Goal: Task Accomplishment & Management: Complete application form

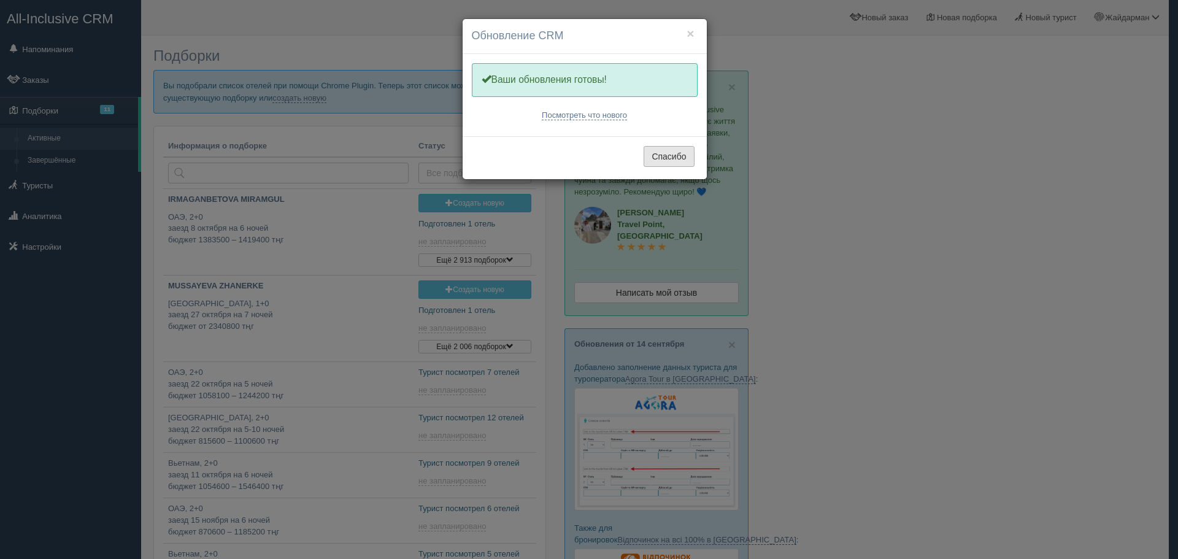
click at [668, 150] on button "Спасибо" at bounding box center [669, 156] width 50 height 21
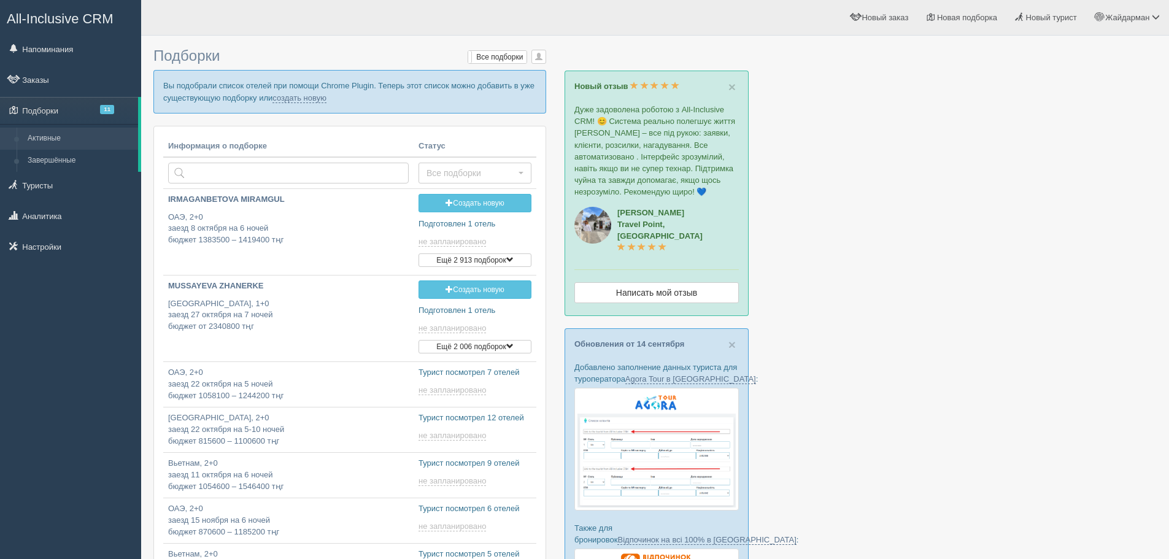
type input "2025-09-20 18:50"
click at [304, 97] on link "создать новую" at bounding box center [300, 98] width 54 height 10
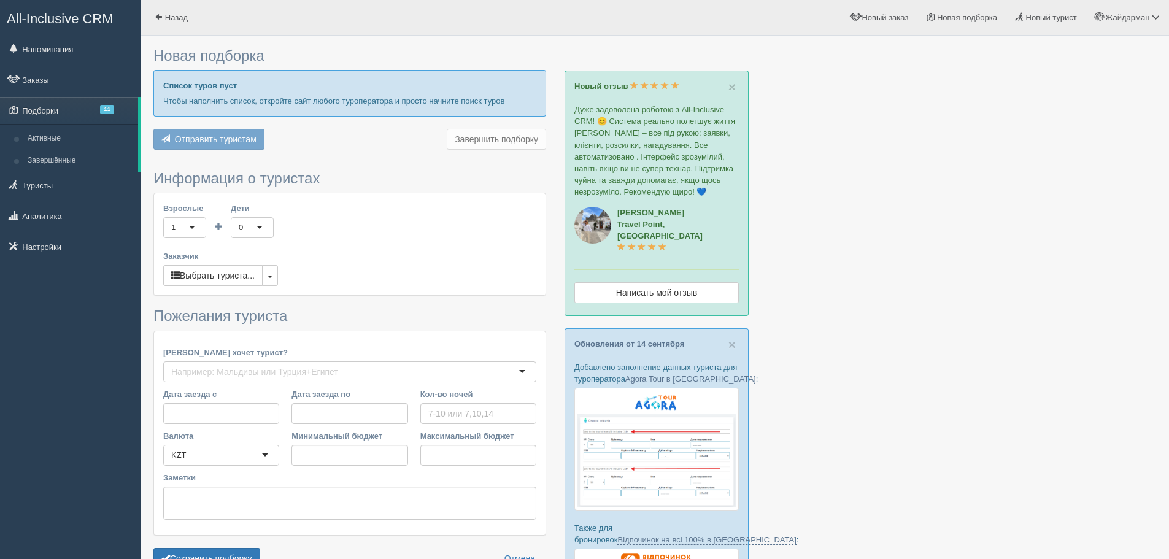
type input "7"
type input "858600"
type input "1618100"
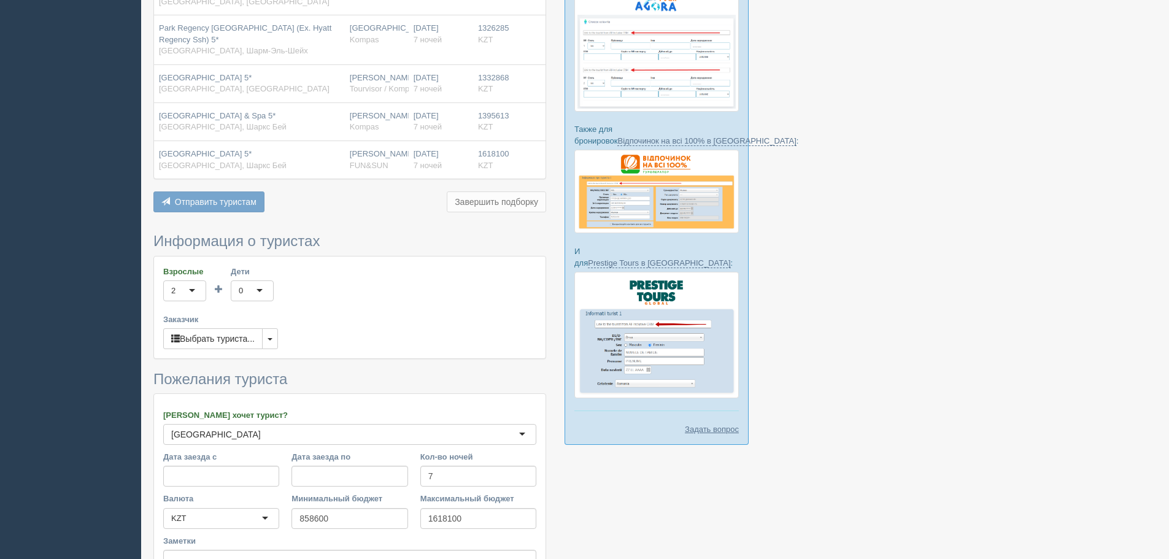
scroll to position [533, 0]
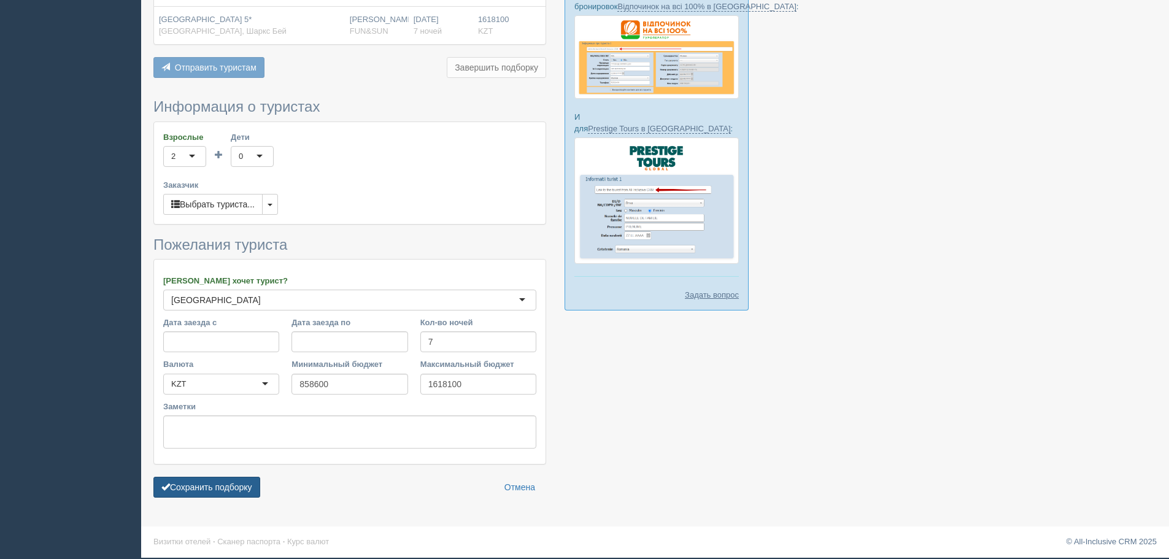
click at [212, 488] on button "Сохранить подборку" at bounding box center [206, 487] width 107 height 21
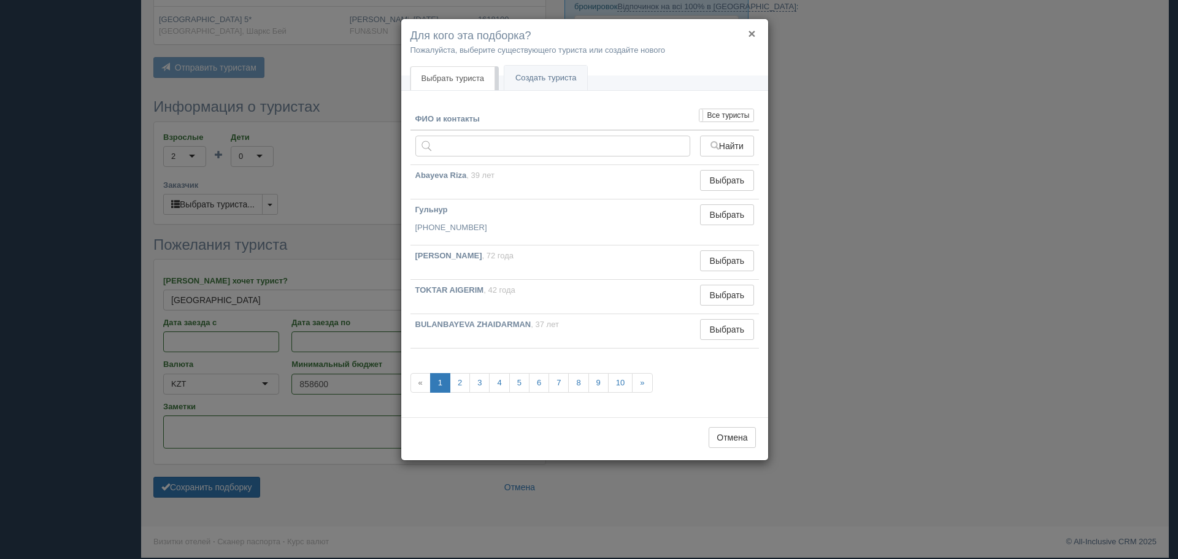
click at [756, 29] on button "×" at bounding box center [751, 33] width 7 height 13
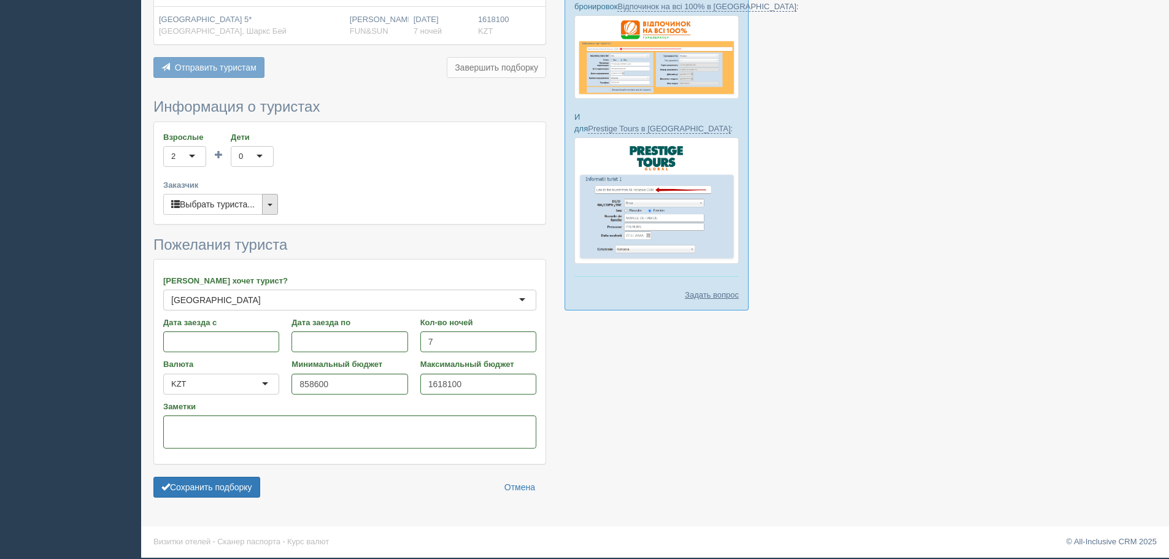
click at [268, 203] on button "button" at bounding box center [270, 204] width 16 height 21
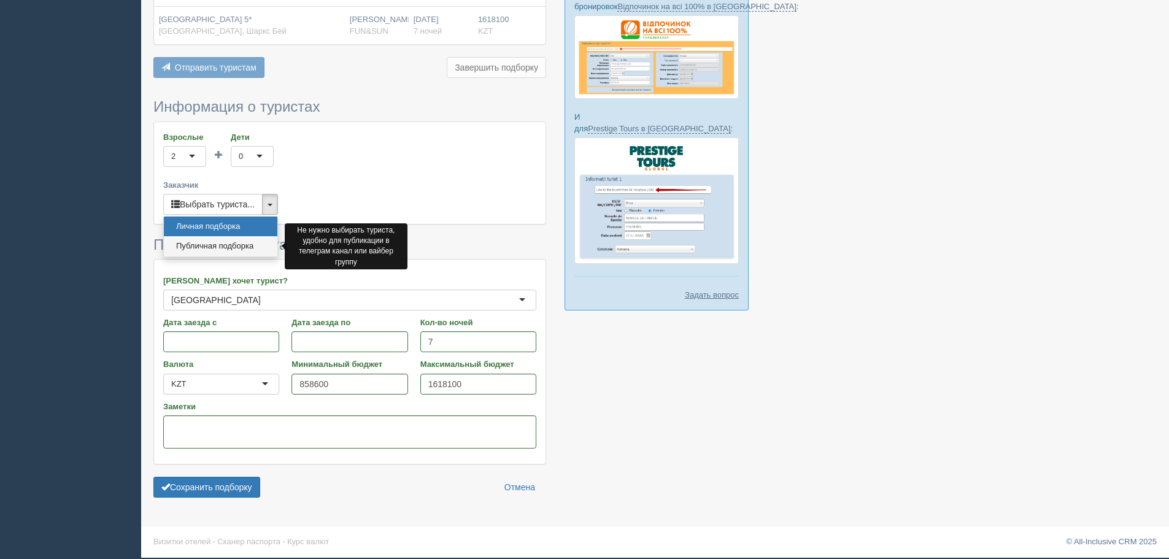
click at [248, 245] on link "Публичная подборка" at bounding box center [221, 246] width 114 height 20
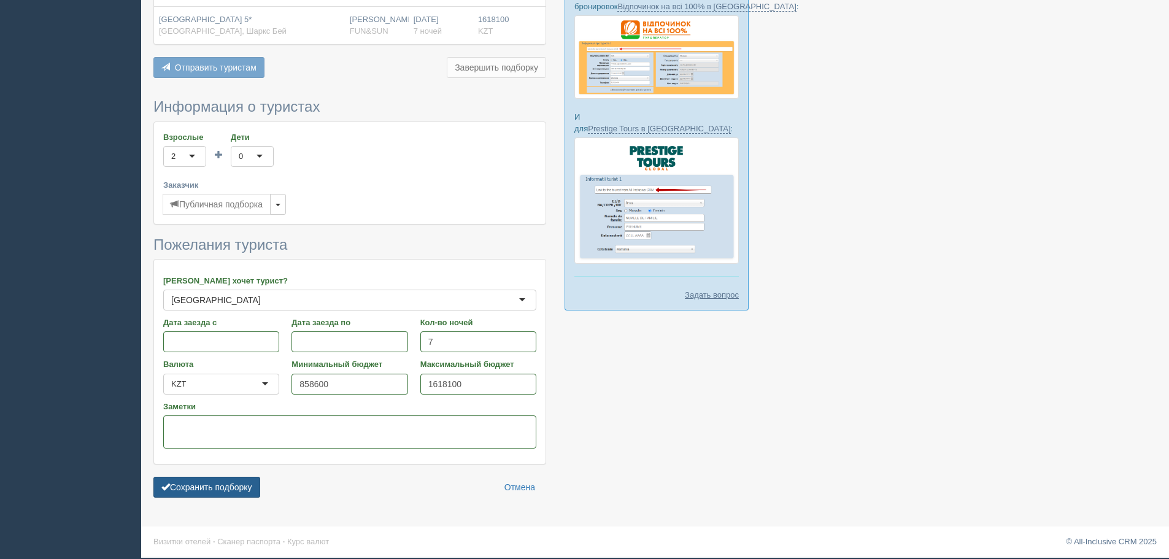
click at [207, 479] on button "Сохранить подборку" at bounding box center [206, 487] width 107 height 21
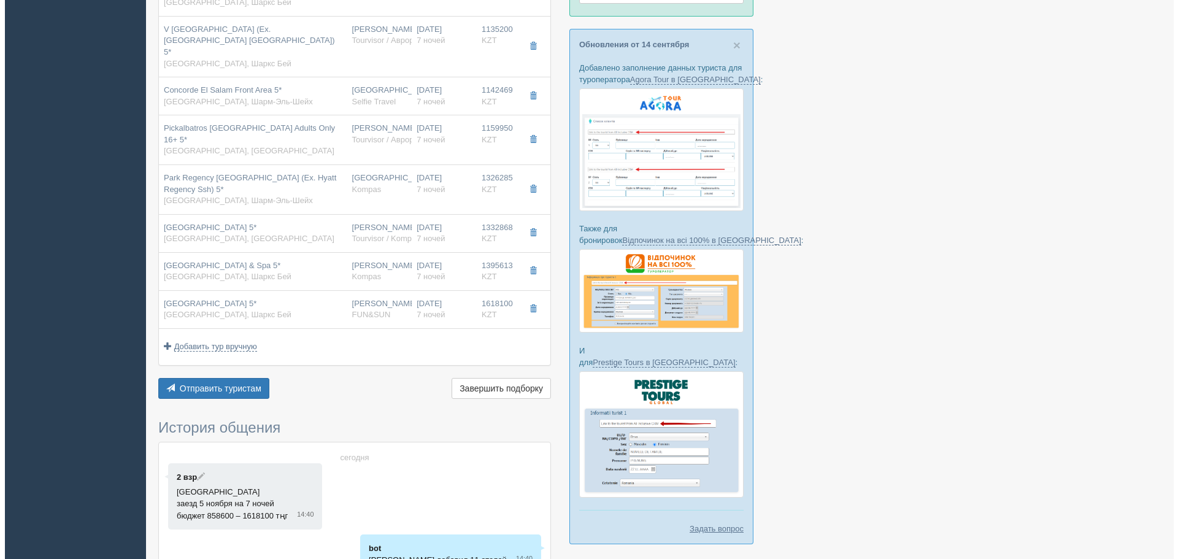
scroll to position [465, 0]
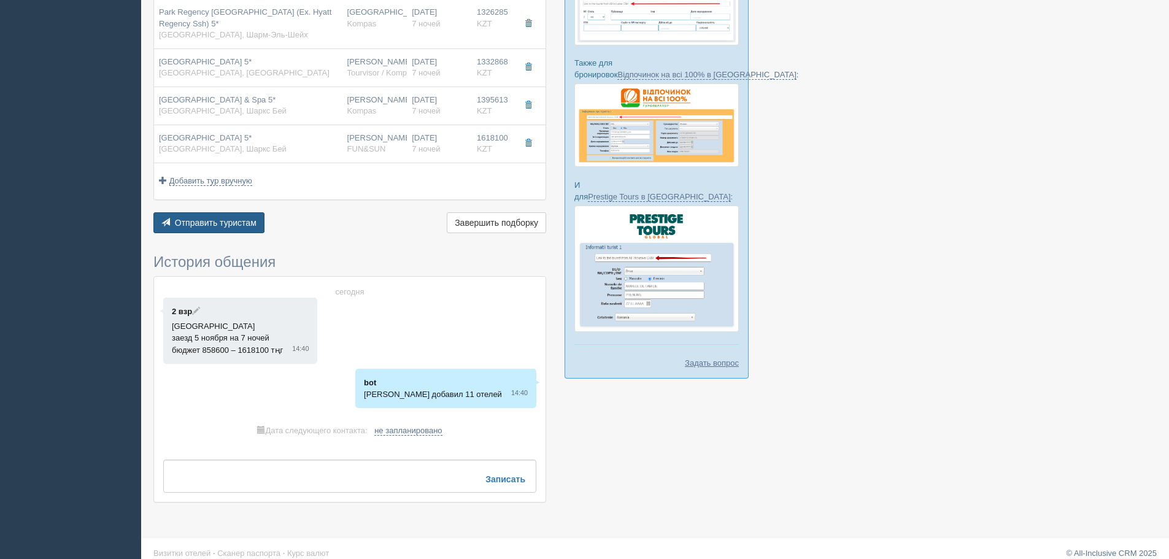
click at [222, 218] on span "Отправить туристам" at bounding box center [216, 223] width 82 height 10
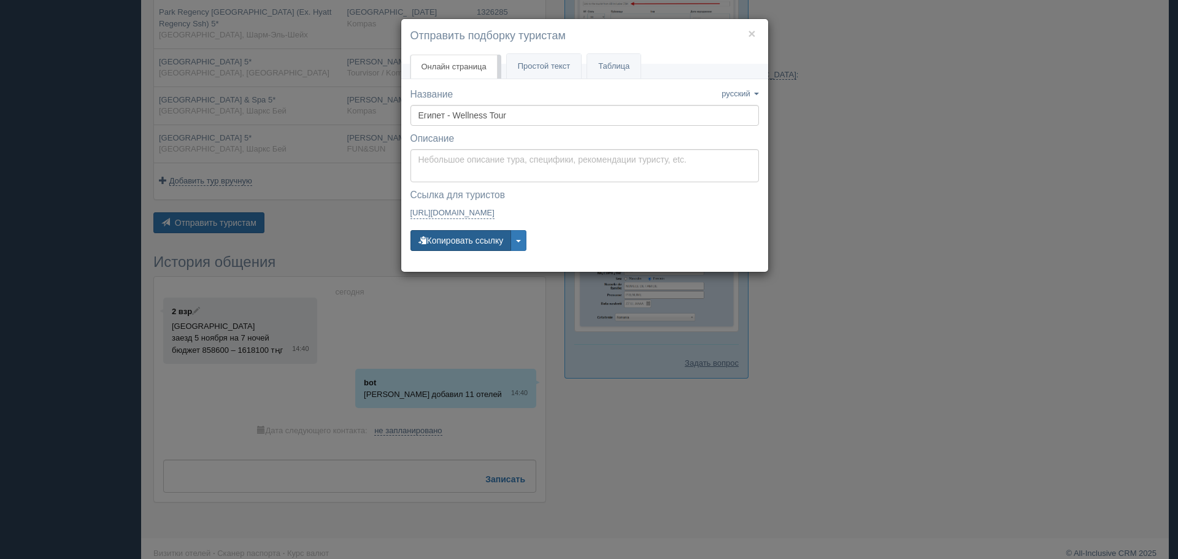
click at [454, 241] on button "Копировать ссылку" at bounding box center [461, 240] width 101 height 21
click at [749, 33] on button "×" at bounding box center [751, 33] width 7 height 13
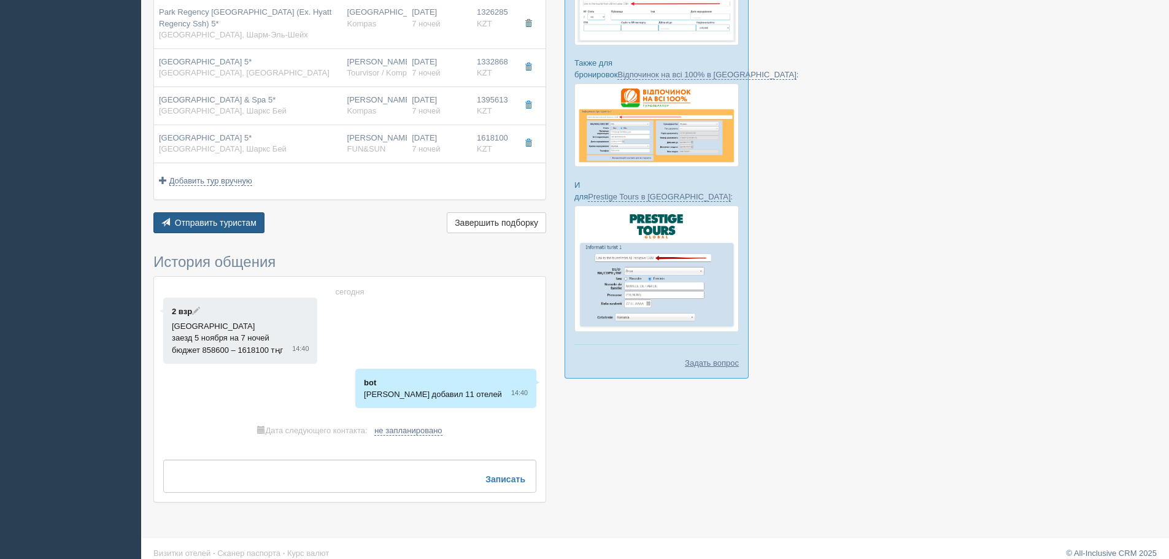
click at [210, 218] on span "Отправить туристам" at bounding box center [216, 223] width 82 height 10
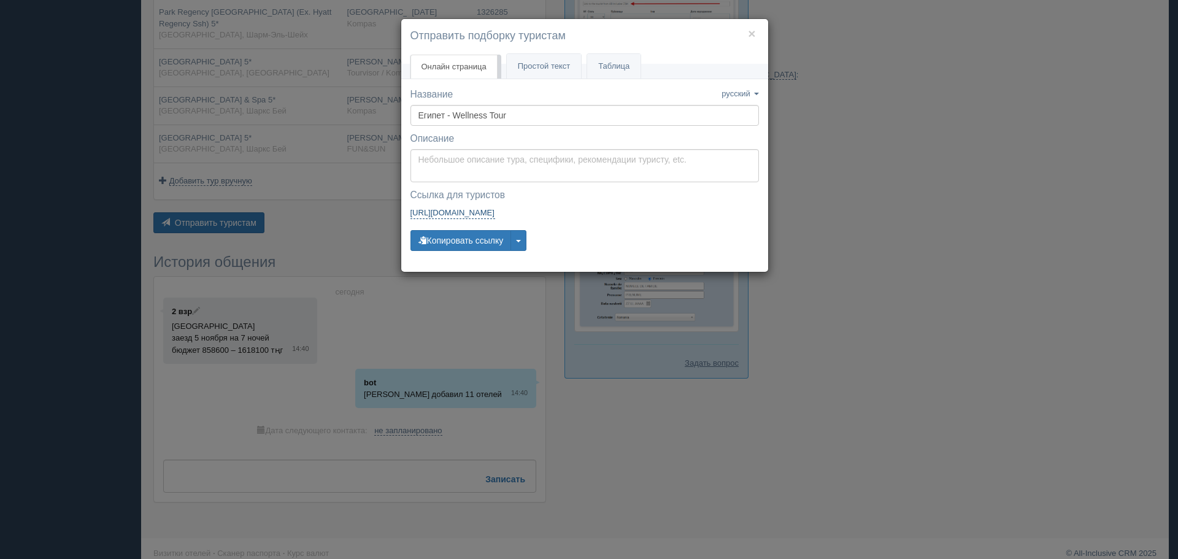
click at [495, 209] on link "https://tourist.allinclusivecrm.com/a/1744612906/2510844661 https://tourist.all…" at bounding box center [453, 213] width 85 height 12
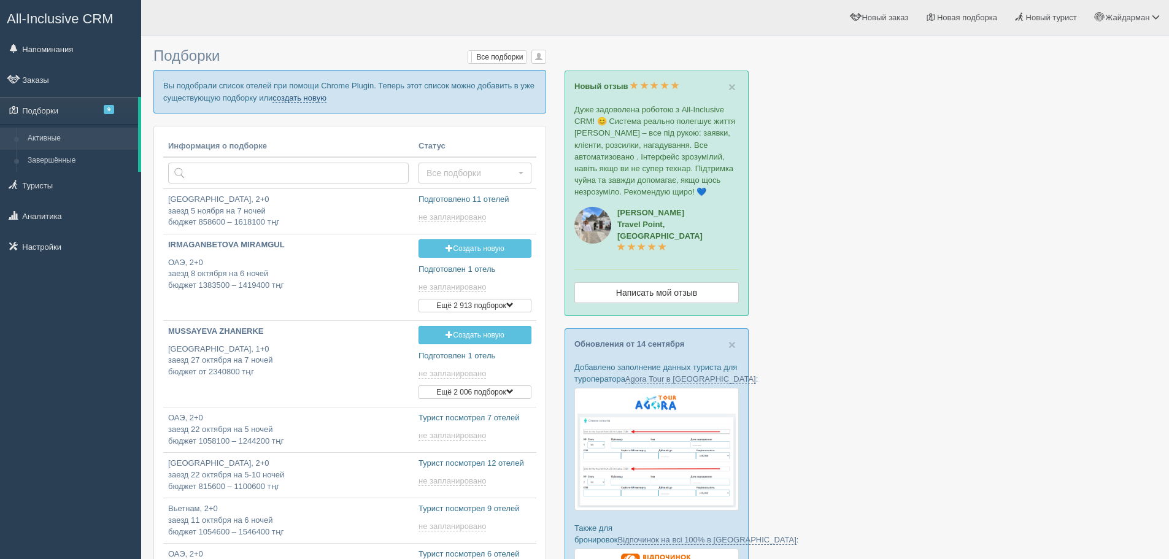
click at [307, 100] on link "создать новую" at bounding box center [300, 98] width 54 height 10
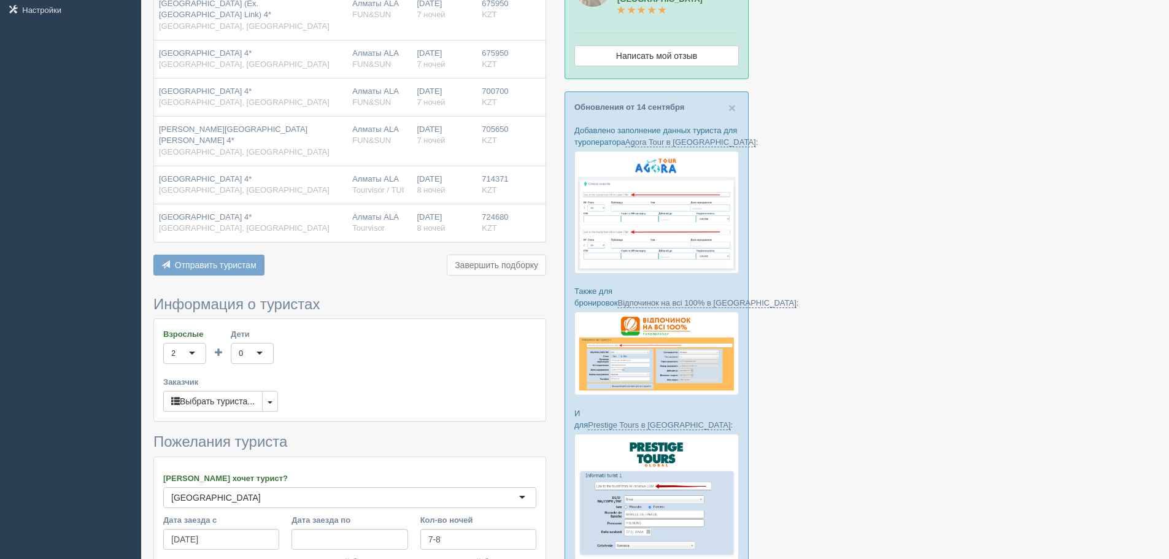
scroll to position [246, 0]
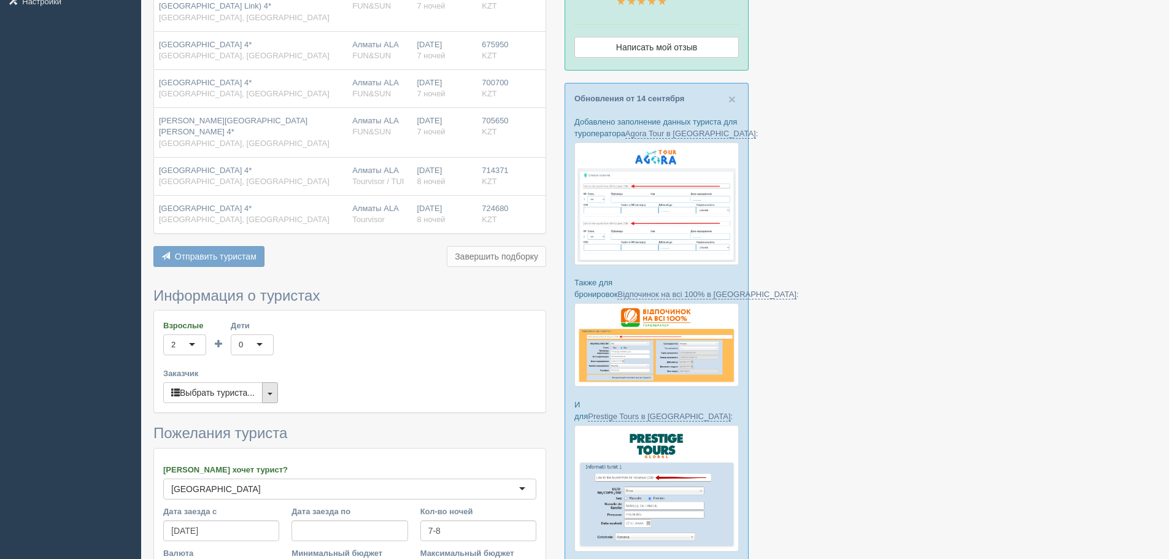
click at [268, 382] on button "button" at bounding box center [270, 392] width 16 height 21
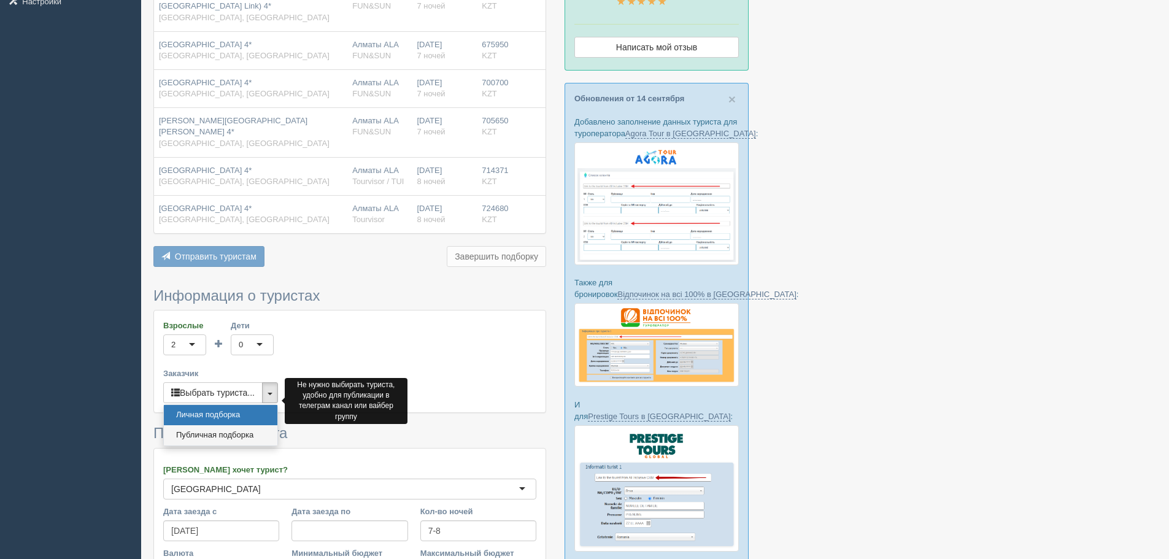
click at [244, 425] on link "Публичная подборка" at bounding box center [221, 435] width 114 height 20
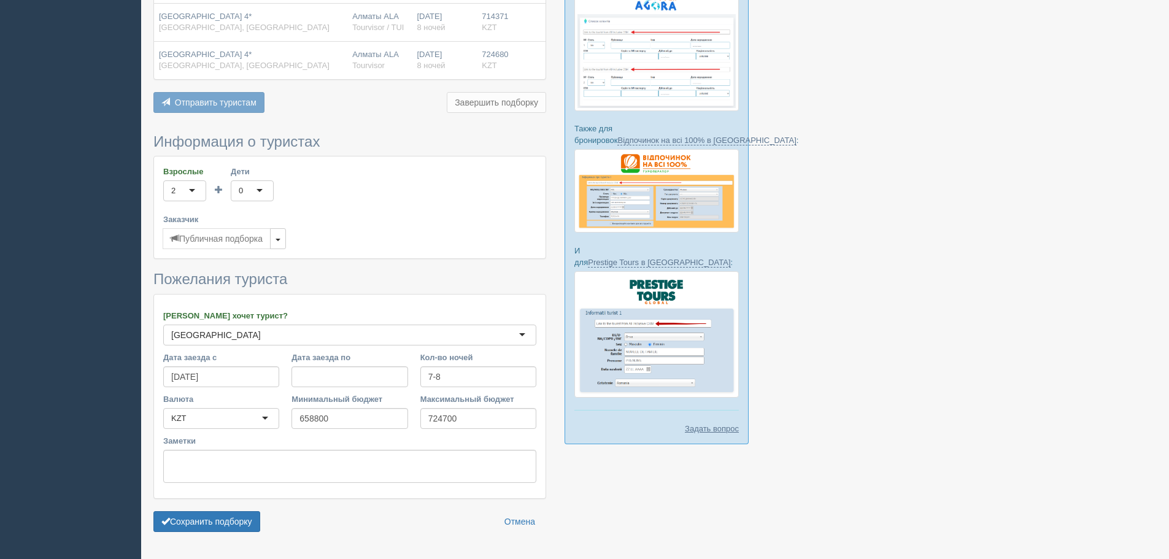
scroll to position [400, 0]
click at [230, 511] on button "Сохранить подборку" at bounding box center [206, 521] width 107 height 21
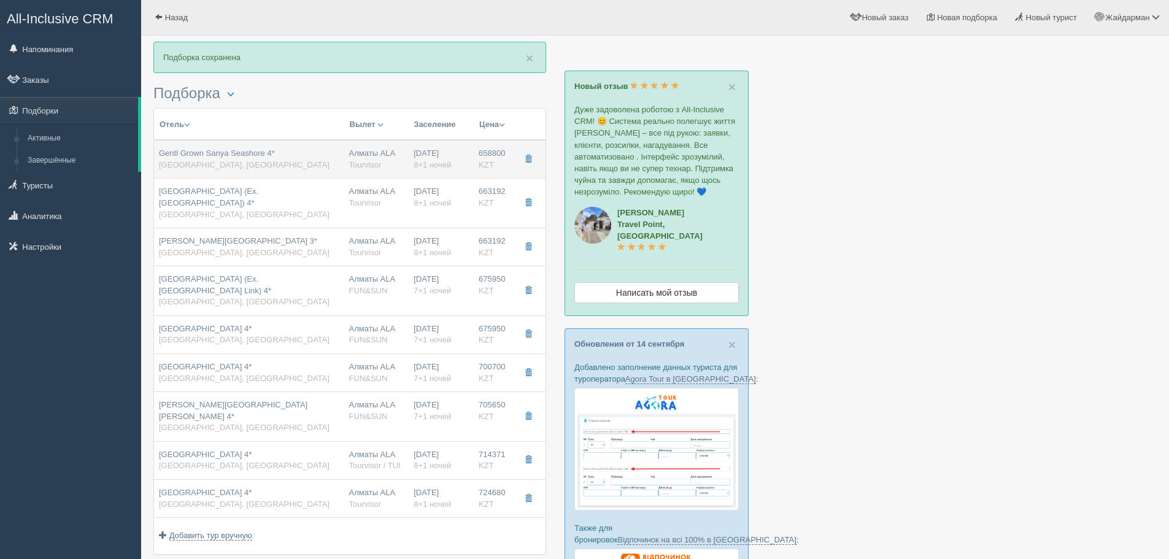
click at [368, 160] on span "Tourvisor" at bounding box center [365, 164] width 33 height 9
type input "Gentl Grown Sanya Seashore 4*"
type input "[URL][DOMAIN_NAME]"
type textarea "Муниципальный песчаный пляж в 15 минутах ходьбы, через дорогу. Зонтики, шезлонг…"
type input "[GEOGRAPHIC_DATA]"
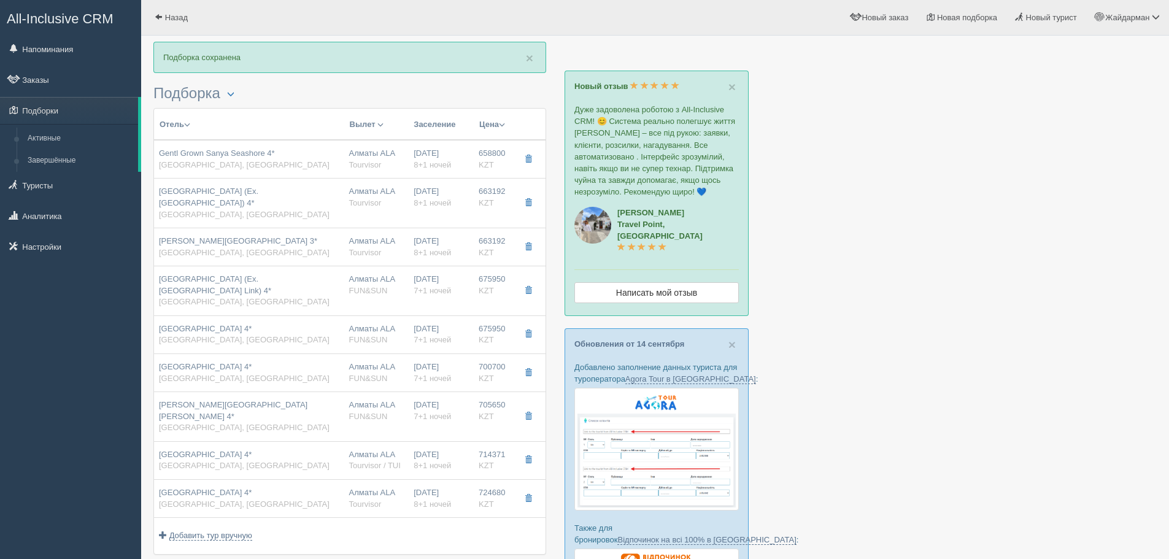
type input "Дадунхай"
type input "658800.00"
type input "Алматы ALA"
type input "Санья Феникс SYX"
type input "23:25"
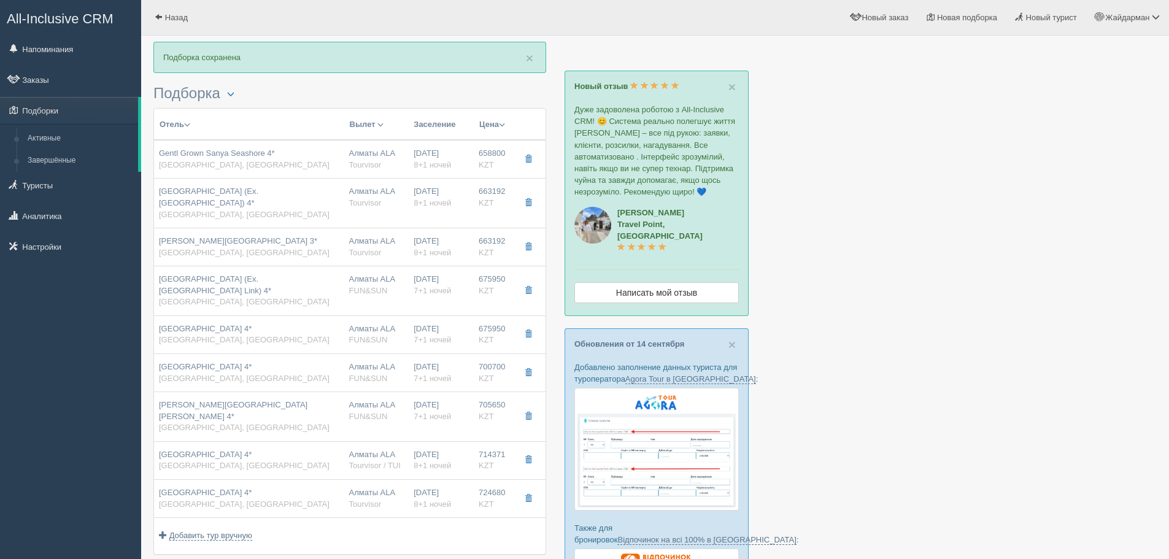
type input "09:00"
type input "SCAT"
type input "10:50"
type input "14:50"
type input "8+1"
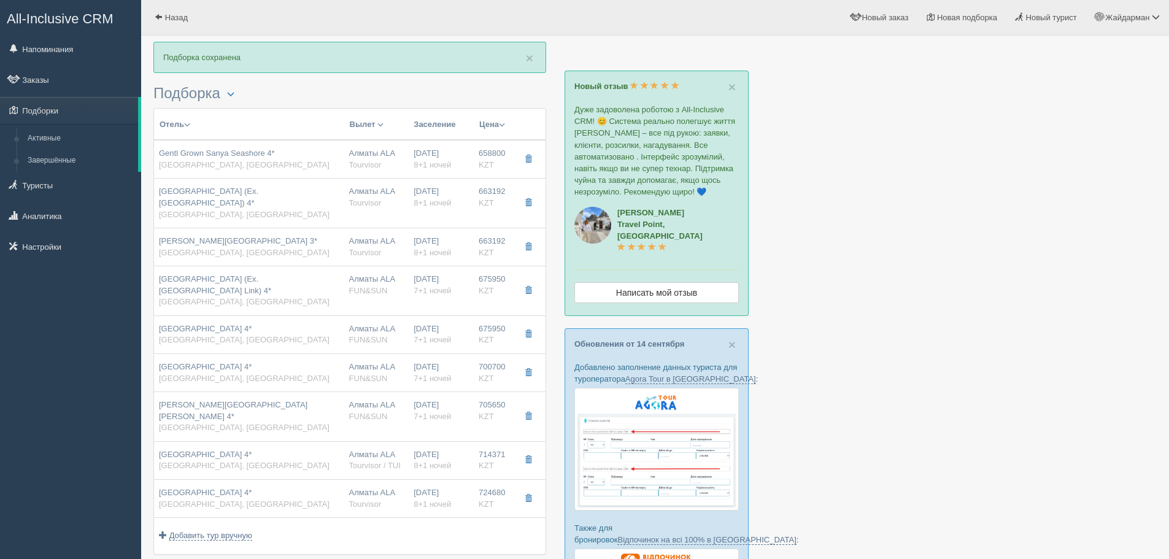
type input "moutain view room building b"
type input "BB - Только завтрак"
type input "Tourvisor"
type input "[URL][DOMAIN_NAME]"
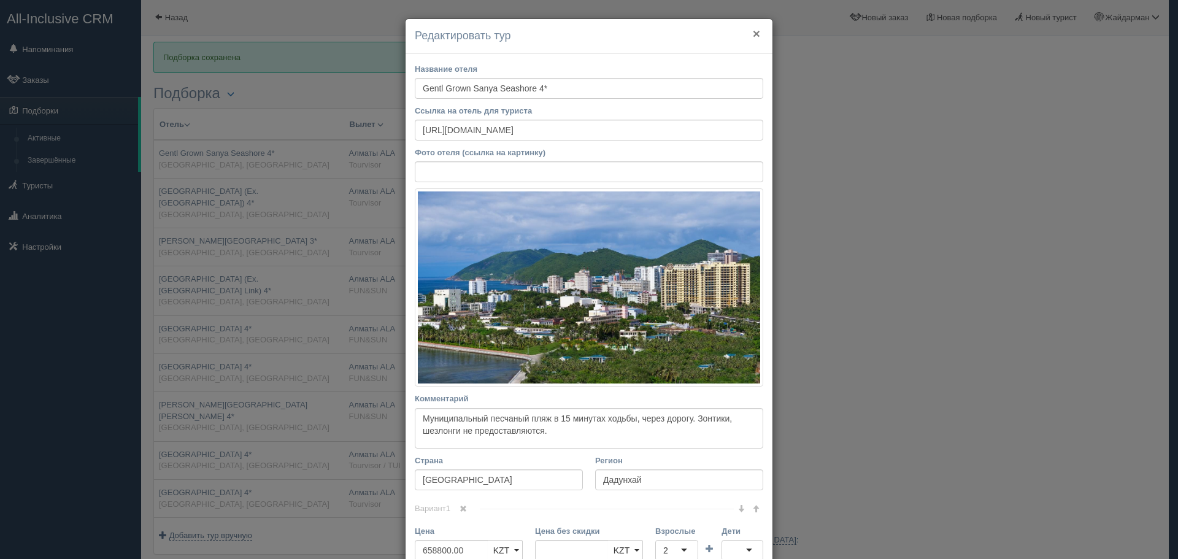
click at [753, 32] on button "×" at bounding box center [756, 33] width 7 height 13
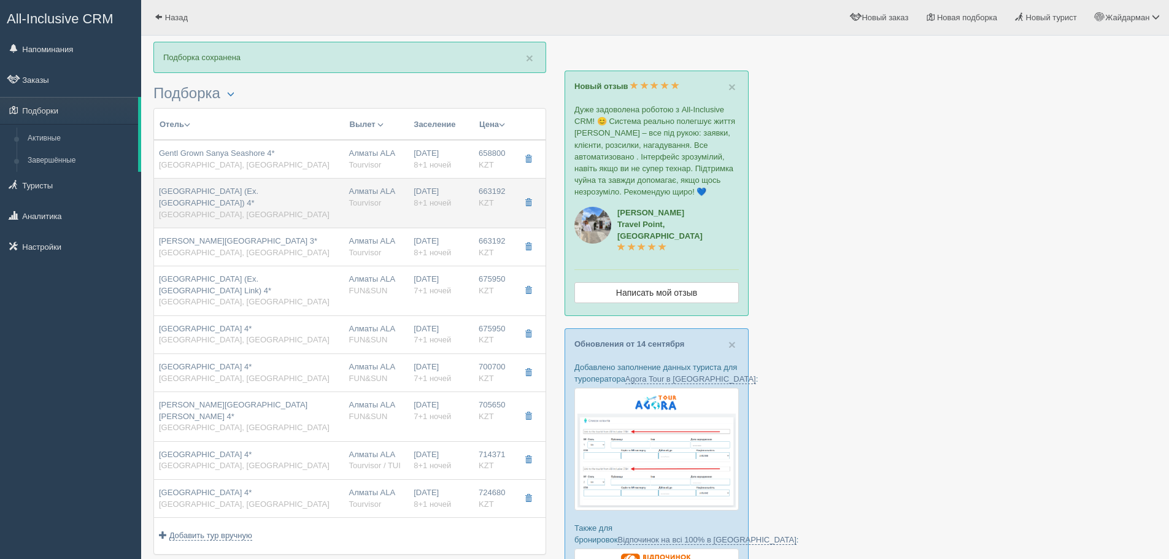
click at [347, 204] on td "Алматы ALA Tourvisor" at bounding box center [376, 204] width 65 height 50
type input "[GEOGRAPHIC_DATA] (Ex. [GEOGRAPHIC_DATA]) 4*"
type input "[URL][DOMAIN_NAME]"
type textarea "Отель расположен в 15 минутах езды от центра города. Международный аэропорт нах…"
type input "Санья"
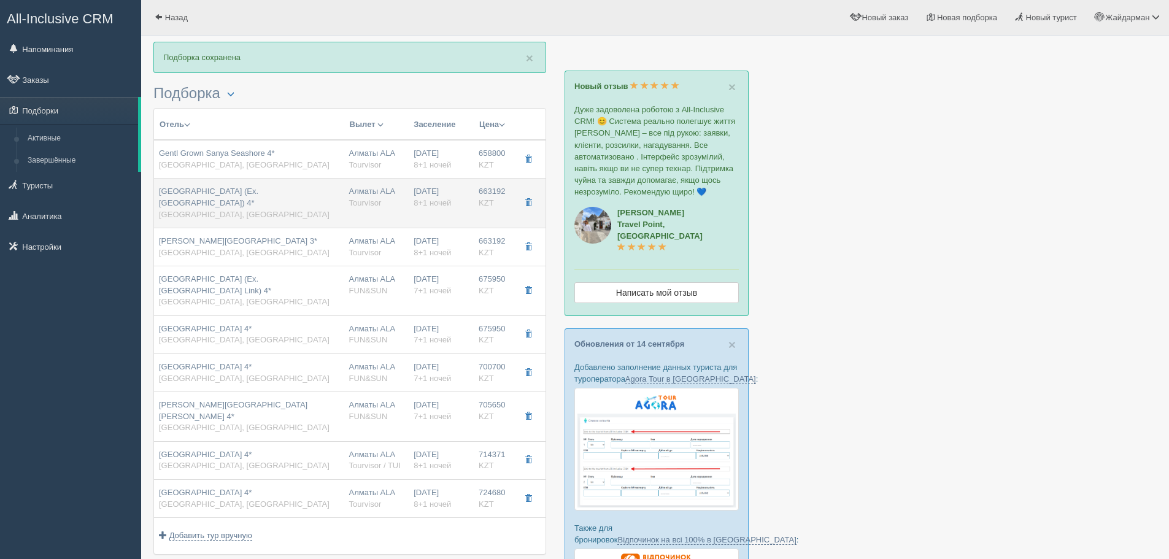
type input "663192.00"
type input "23:25"
type input "09:00"
type input "10:50"
type input "14:50"
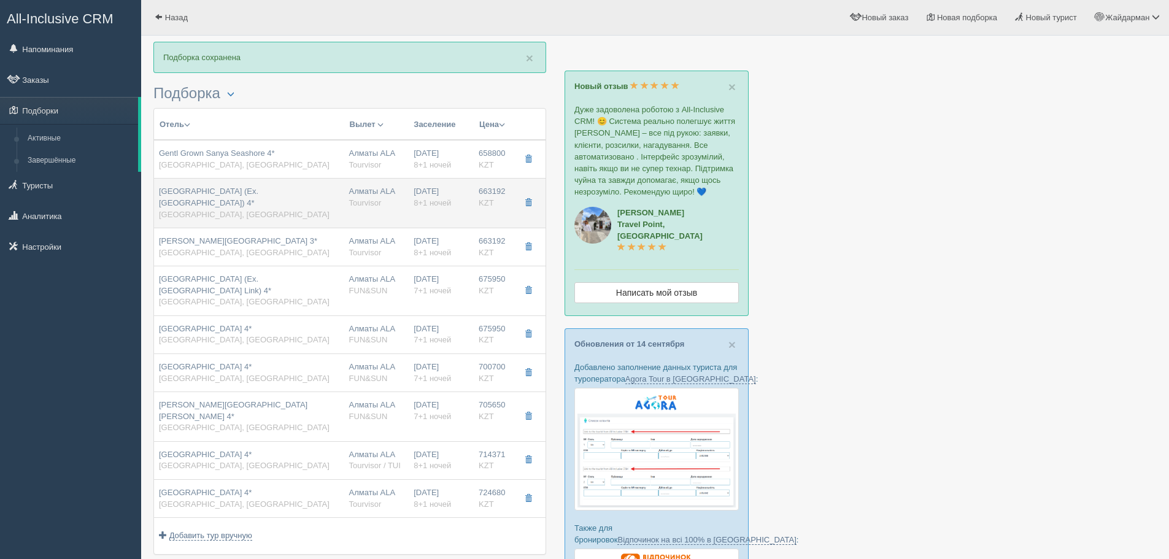
type input "garden view room"
type input "[URL][DOMAIN_NAME]"
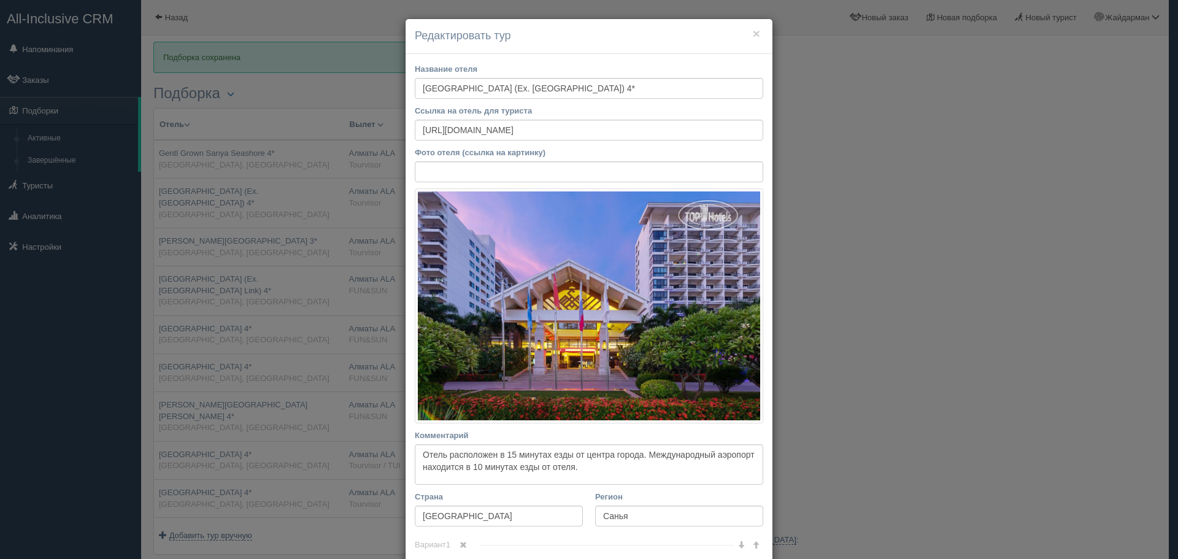
click at [756, 34] on h4 "Редактировать тур" at bounding box center [589, 36] width 349 height 16
click at [753, 33] on button "×" at bounding box center [756, 33] width 7 height 13
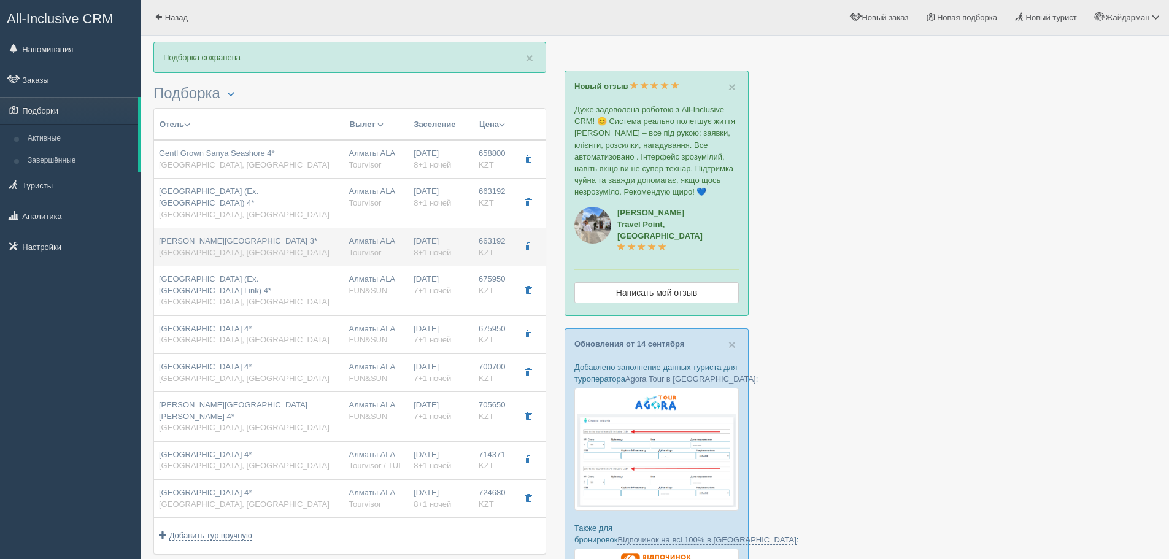
click at [389, 236] on div "Алматы ALA Tourvisor" at bounding box center [376, 247] width 55 height 23
type input "[PERSON_NAME][GEOGRAPHIC_DATA] 3*"
type input "23:25"
type input "09:00"
type input "10:50"
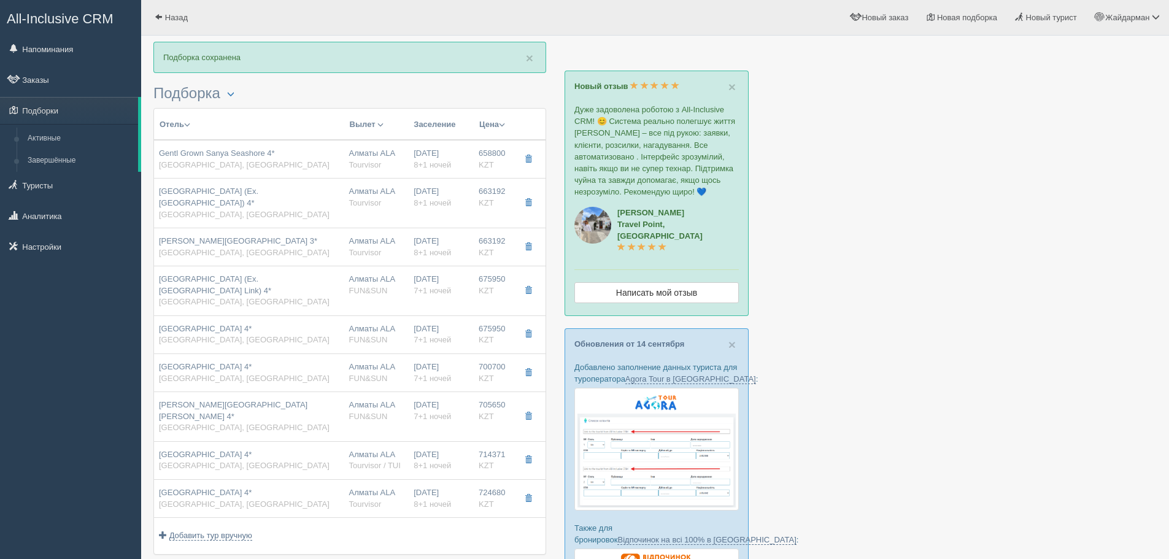
type input "14:50"
type input "brilliant city view"
type input "[URL][DOMAIN_NAME][PERSON_NAME]"
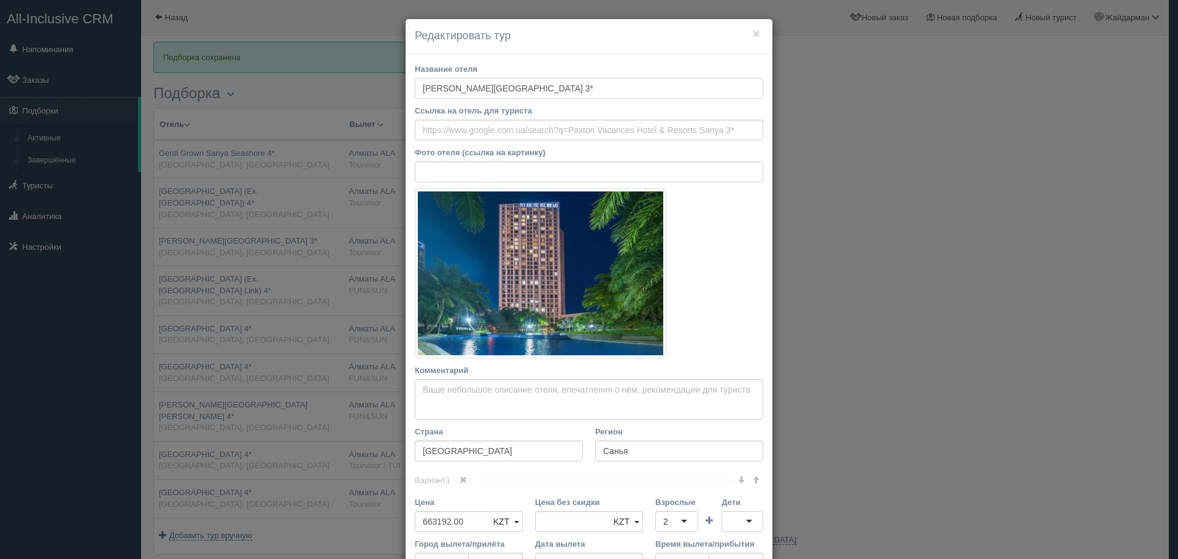
drag, startPoint x: 594, startPoint y: 84, endPoint x: 379, endPoint y: 83, distance: 214.8
click at [379, 83] on div "× Редактировать тур Название отеля [PERSON_NAME][GEOGRAPHIC_DATA] Sanya 3* Ссыл…" at bounding box center [589, 279] width 1178 height 559
click at [521, 134] on input "Ссылка на отель для туриста" at bounding box center [589, 130] width 349 height 21
paste input "[URL][DOMAIN_NAME]"
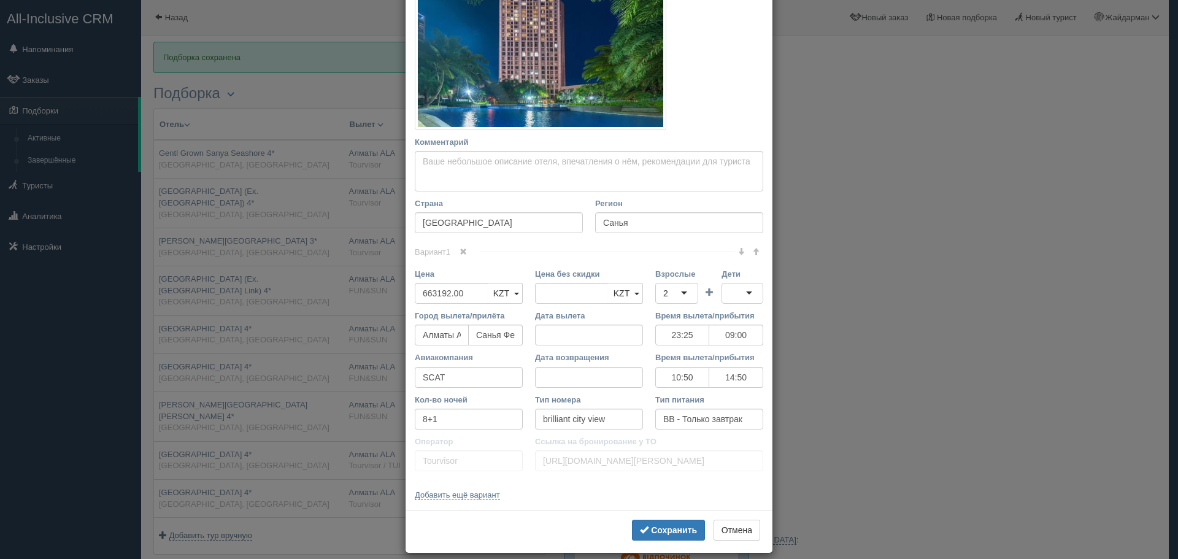
scroll to position [241, 0]
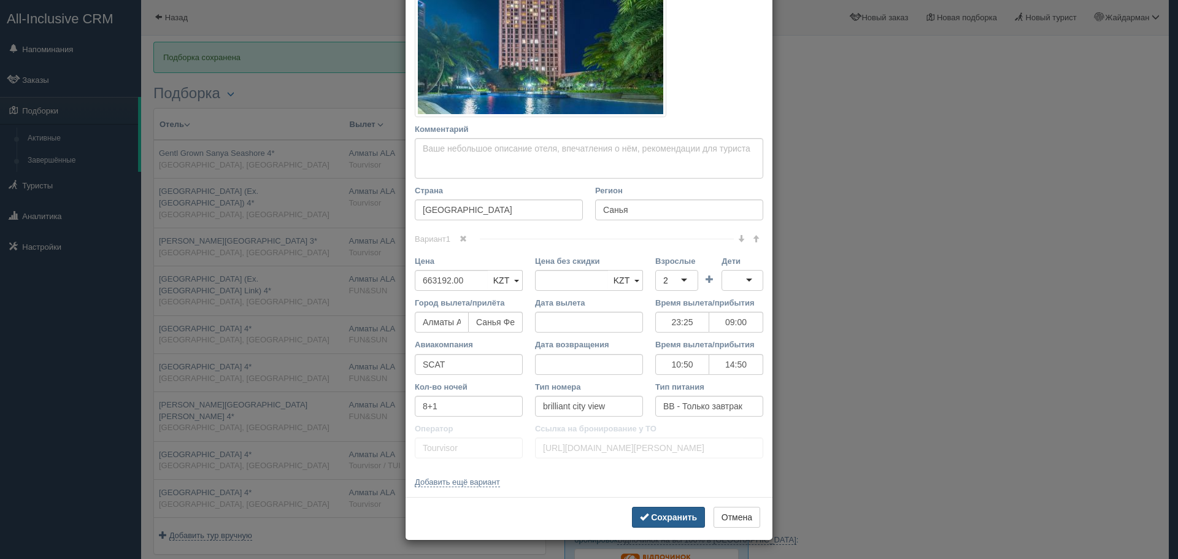
type input "[URL][DOMAIN_NAME]"
click at [670, 520] on b "Сохранить" at bounding box center [674, 518] width 46 height 10
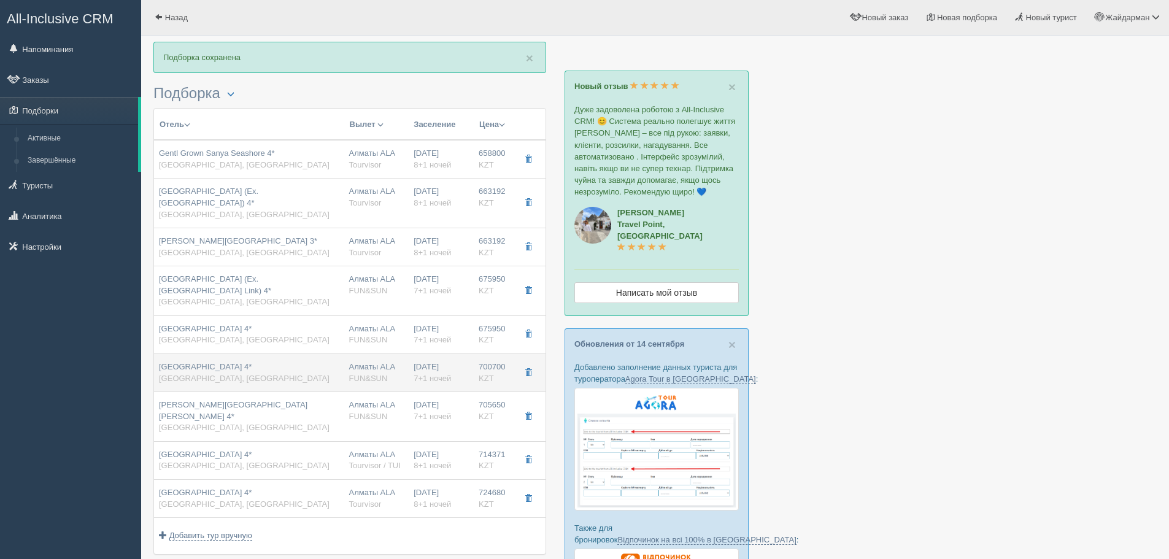
click at [247, 362] on div "[GEOGRAPHIC_DATA] 4* [GEOGRAPHIC_DATA], [GEOGRAPHIC_DATA]" at bounding box center [244, 373] width 171 height 23
type input "[GEOGRAPHIC_DATA] 4*"
type input "[URL][DOMAIN_NAME]"
type textarea "в центре города,городской отель( до пляжа 1200 м) автобус до пляжа: бесплатно (…"
type input "Дадунхай"
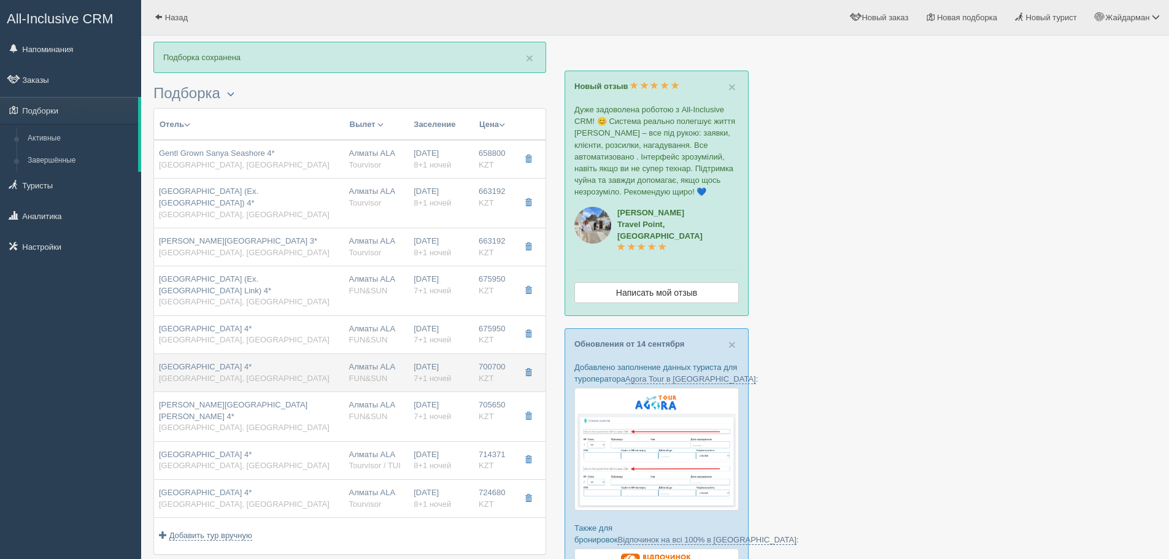
type input "700700.00"
type input "23:25"
type input "09:00"
type input "10:50"
type input "14:50"
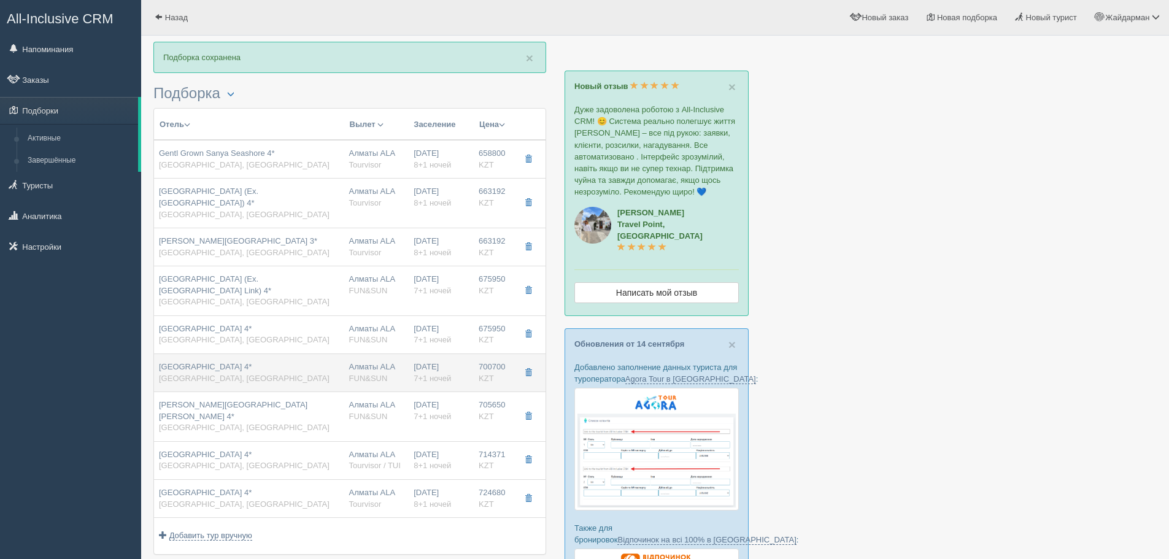
type input "7+1"
type input "garden view villa"
type input "FUN&SUN"
type input "[URL][DOMAIN_NAME]"
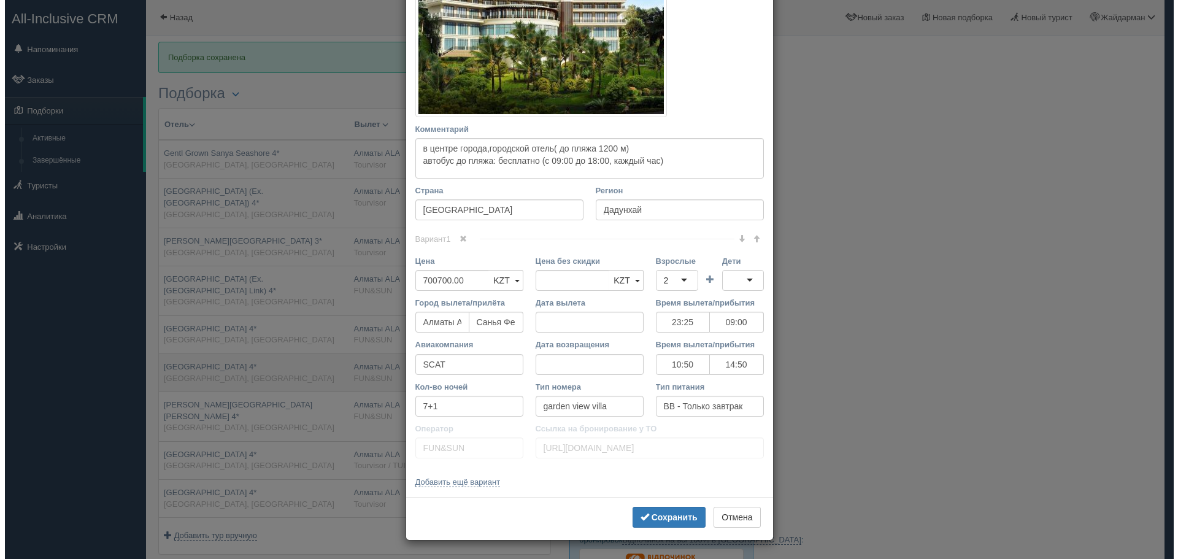
scroll to position [0, 0]
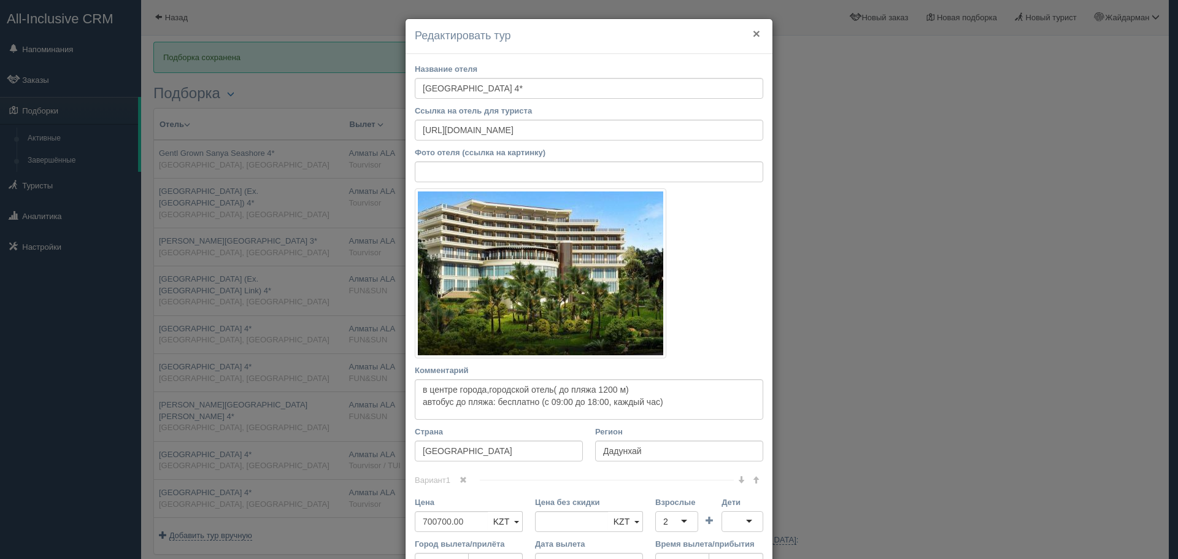
click at [753, 36] on button "×" at bounding box center [756, 33] width 7 height 13
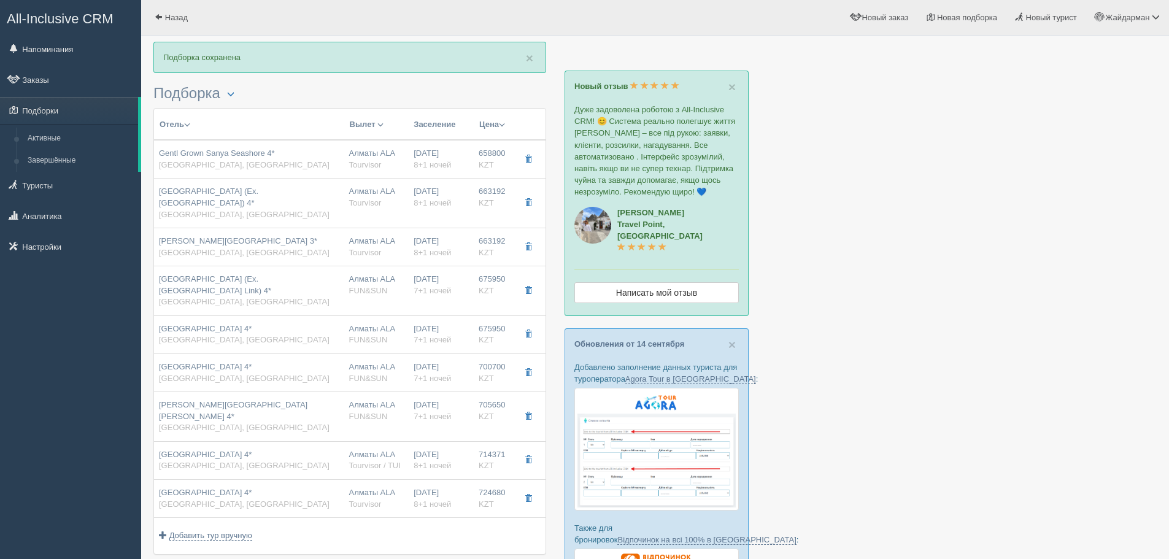
click at [323, 449] on div "[GEOGRAPHIC_DATA] 4* [GEOGRAPHIC_DATA], [GEOGRAPHIC_DATA]" at bounding box center [249, 460] width 180 height 23
type input "[GEOGRAPHIC_DATA] 4*"
type input "Хайнань"
type input "714371.00"
type input "23:25"
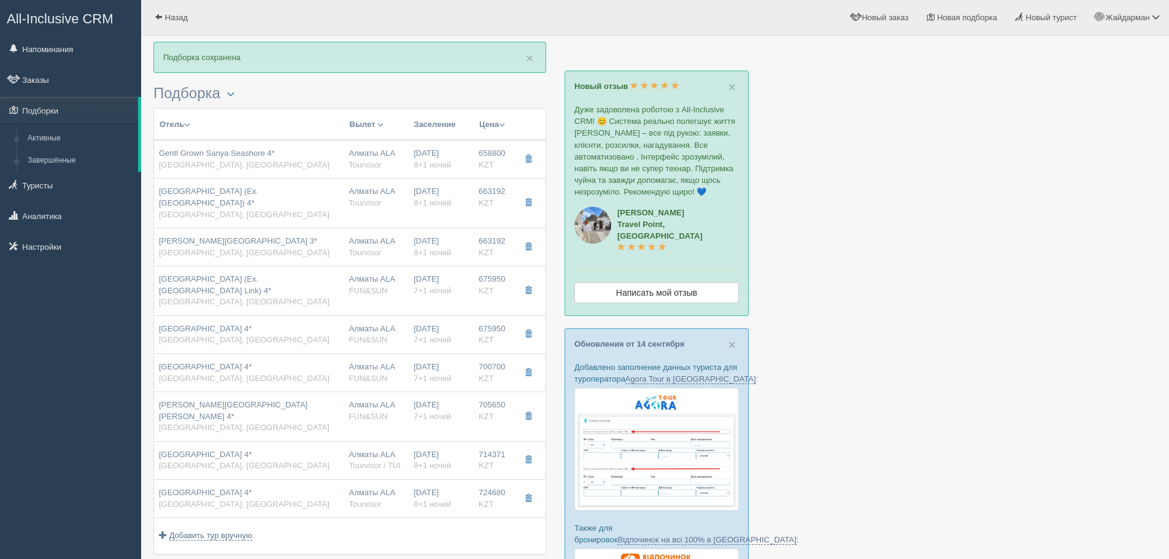
type input "09:00"
type input "10:50"
type input "14:50"
type input "8+1"
type input "superior garden view room king bed"
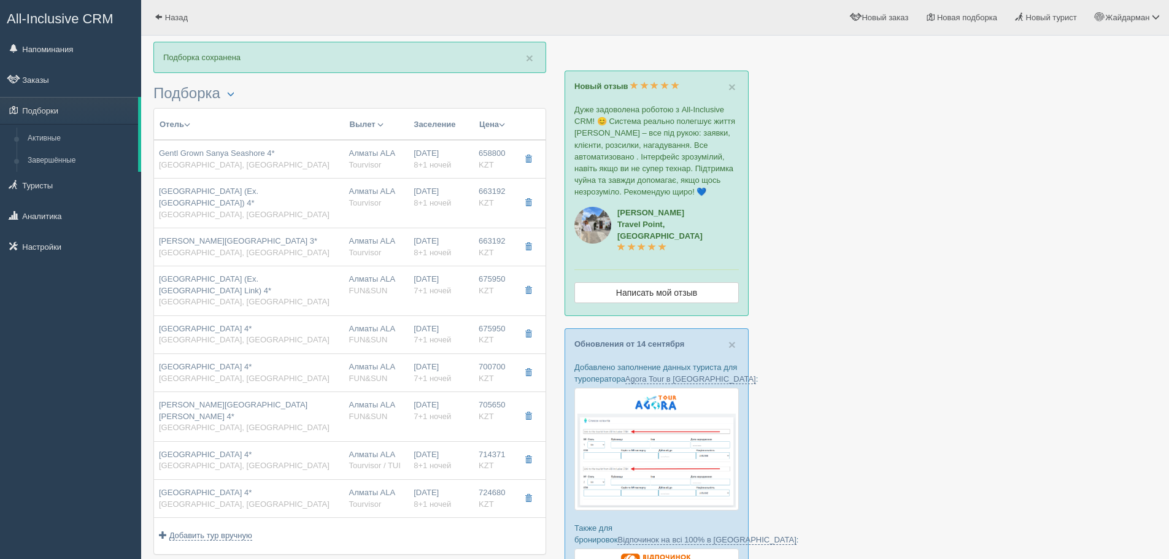
type input "Tourvisor / TUI"
type input "[URL][DOMAIN_NAME]"
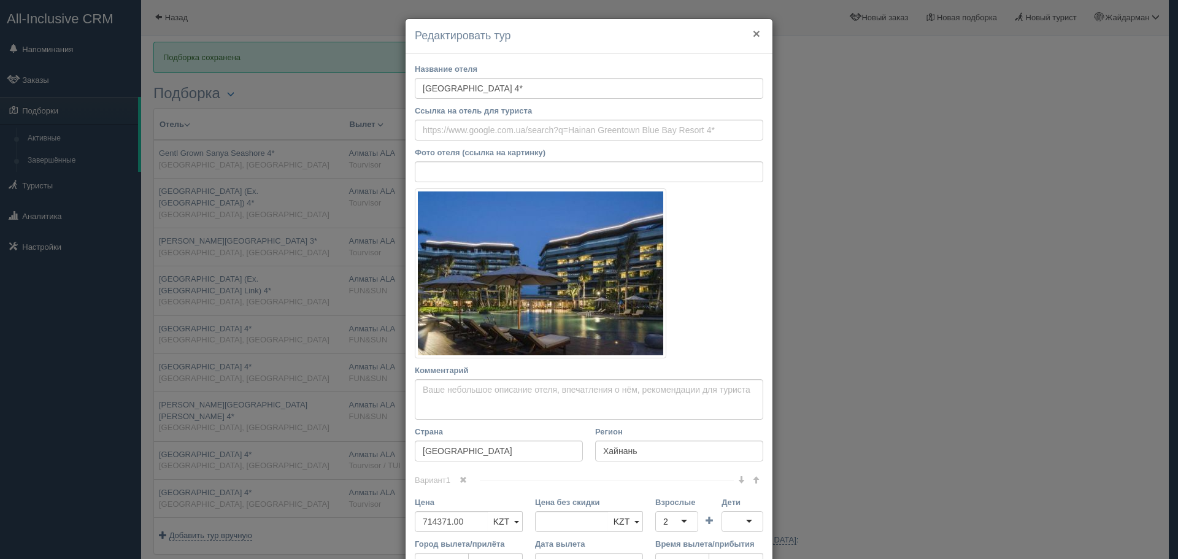
click at [753, 34] on button "×" at bounding box center [756, 33] width 7 height 13
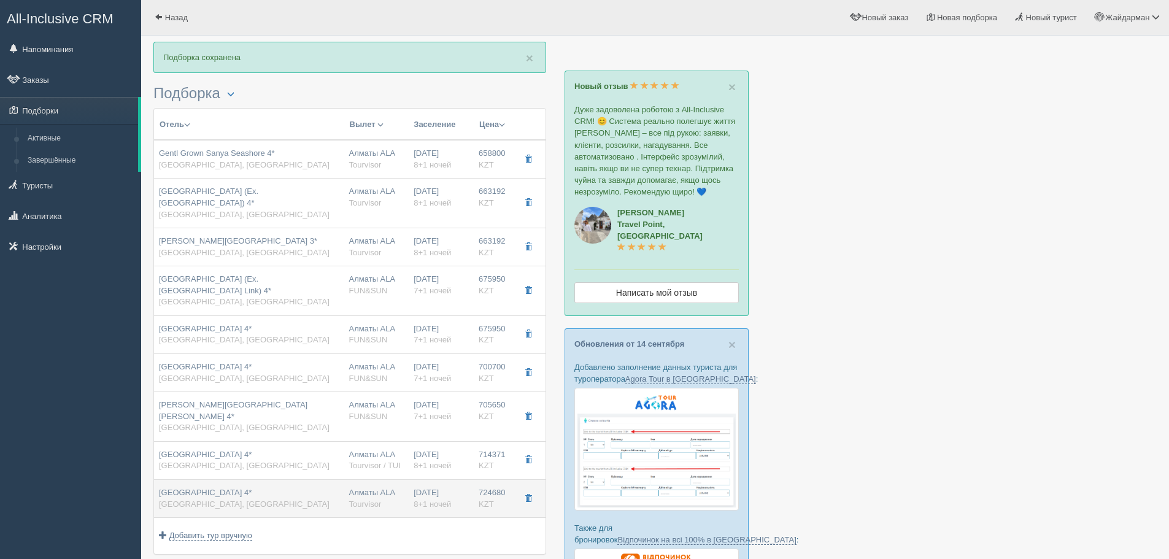
click at [273, 487] on div "[GEOGRAPHIC_DATA] 4* [GEOGRAPHIC_DATA], [GEOGRAPHIC_DATA]" at bounding box center [249, 498] width 180 height 23
type input "[GEOGRAPHIC_DATA] 4*"
type input "[URL][DOMAIN_NAME]"
type input "Дадунхай"
type input "724680.00"
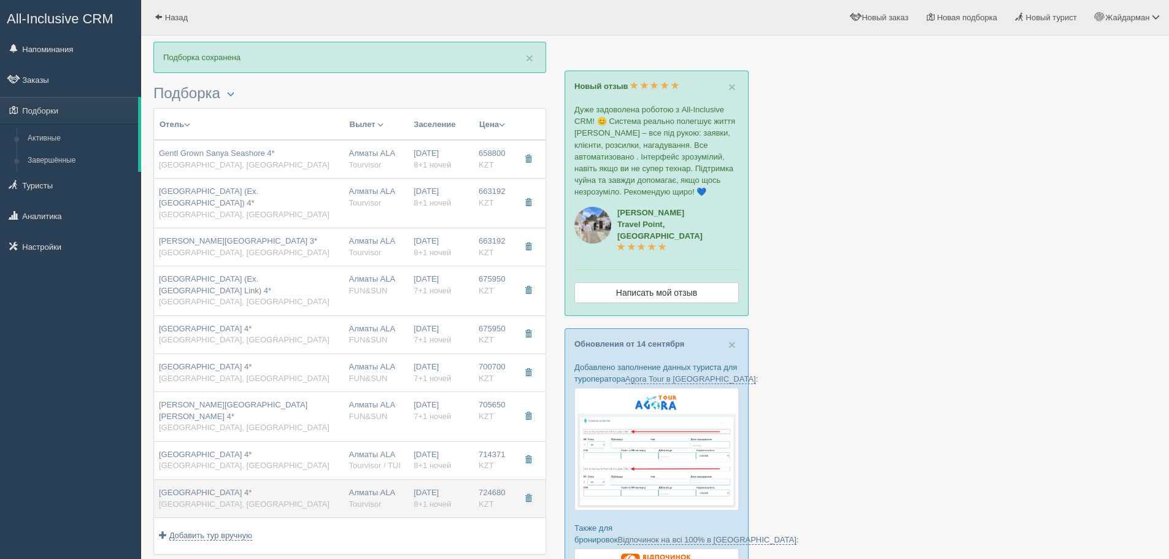
type input "23:25"
type input "09:00"
type input "10:50"
type input "14:50"
type input "superior room"
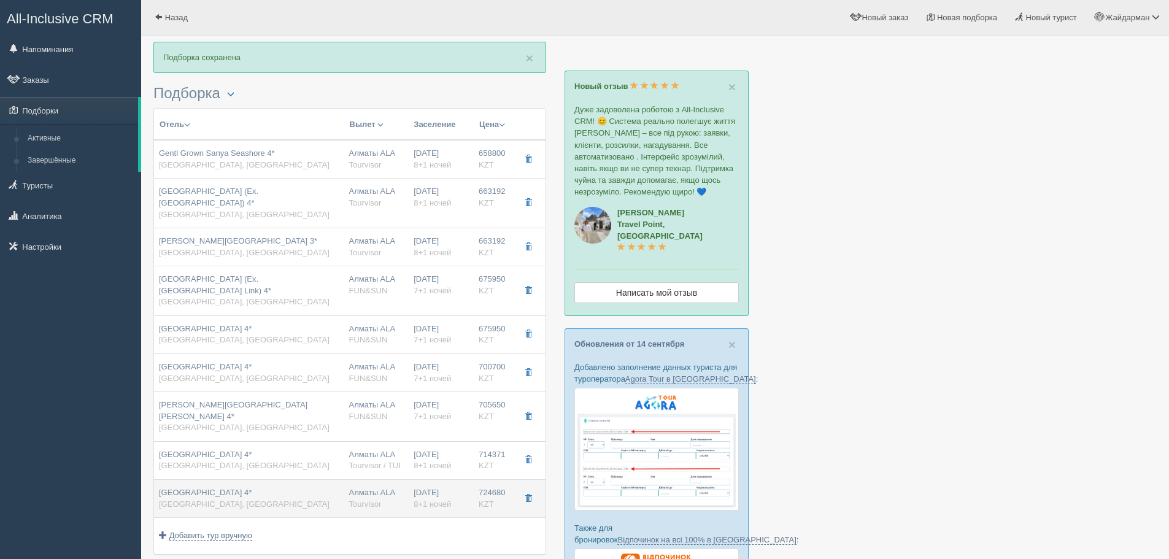
type input "Tourvisor"
type input "[URL][DOMAIN_NAME]"
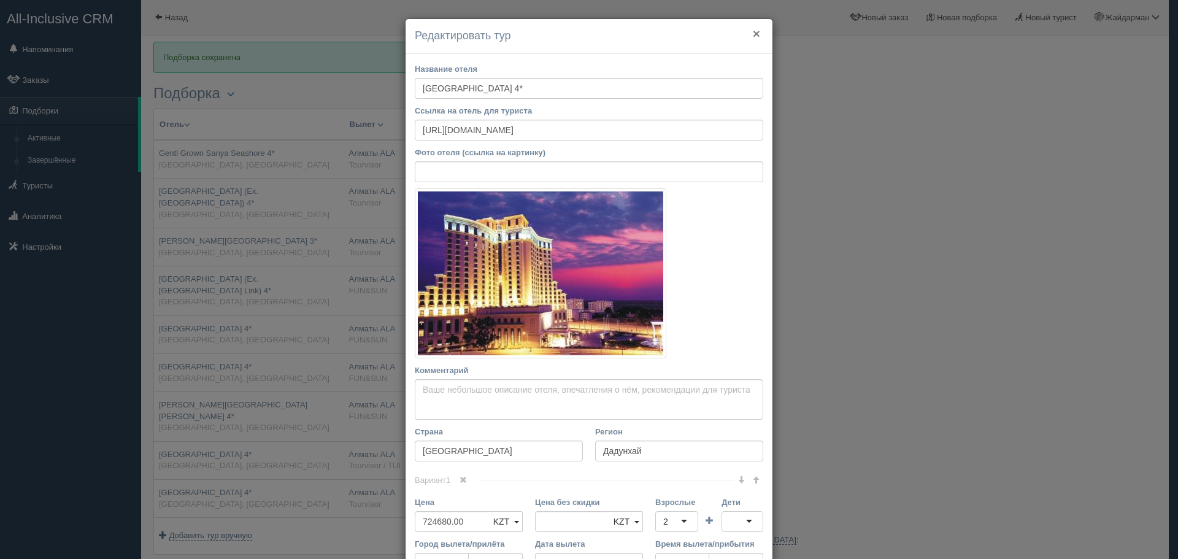
click at [754, 33] on button "×" at bounding box center [756, 33] width 7 height 13
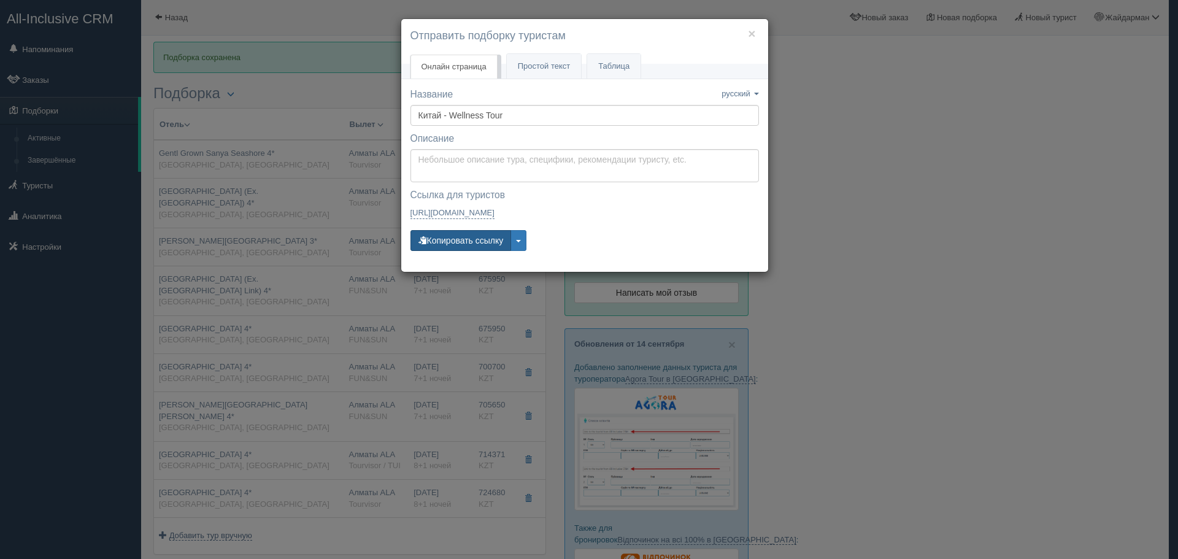
click at [466, 239] on button "Копировать ссылку" at bounding box center [461, 240] width 101 height 21
